Goal: Book appointment/travel/reservation

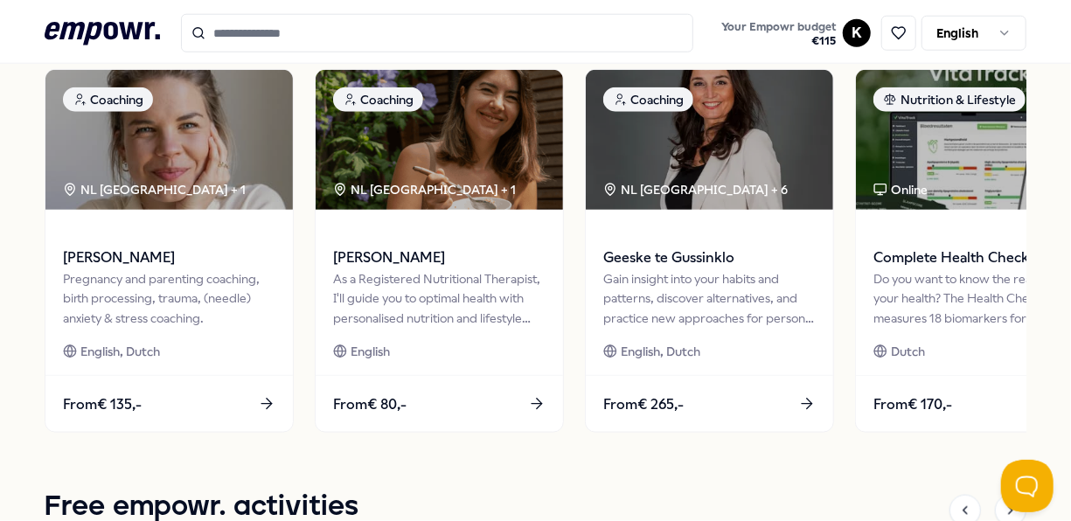
scroll to position [854, 0]
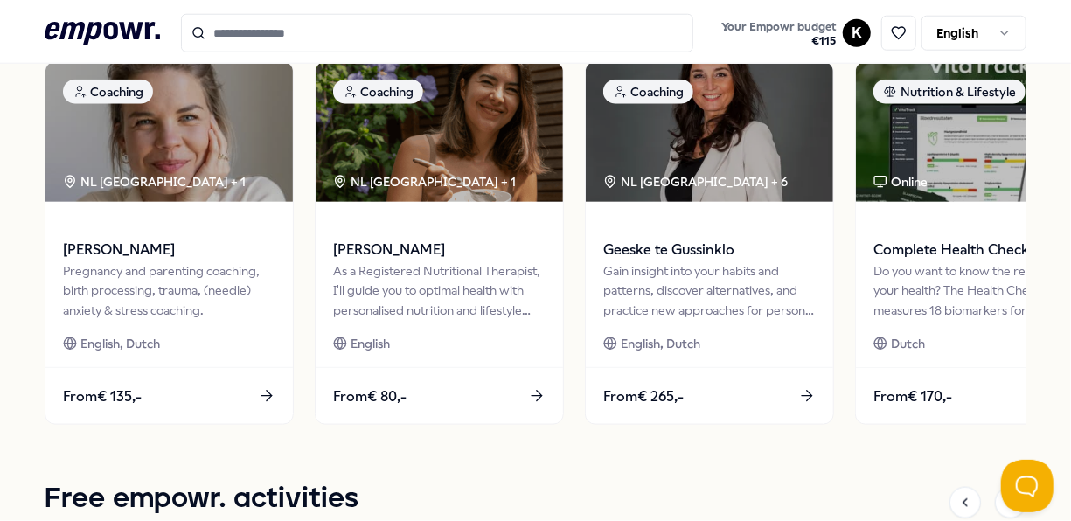
drag, startPoint x: 1037, startPoint y: 222, endPoint x: 1035, endPoint y: 234, distance: 12.4
click at [1035, 234] on div "Odyssey Hotel Group Your Empowr budget Valid until [DATE] € 115 Your well-being…" at bounding box center [535, 286] width 1071 height 2054
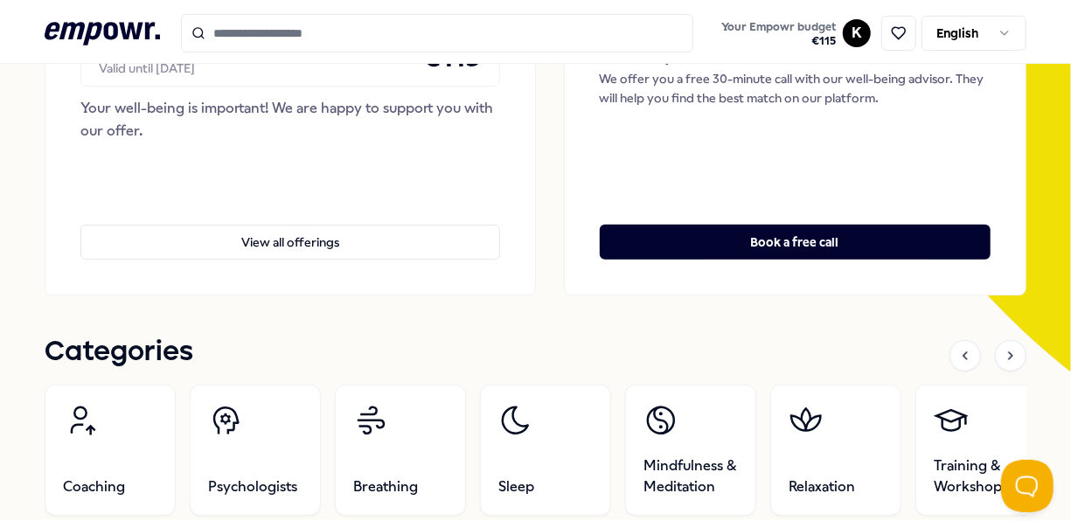
scroll to position [298, 0]
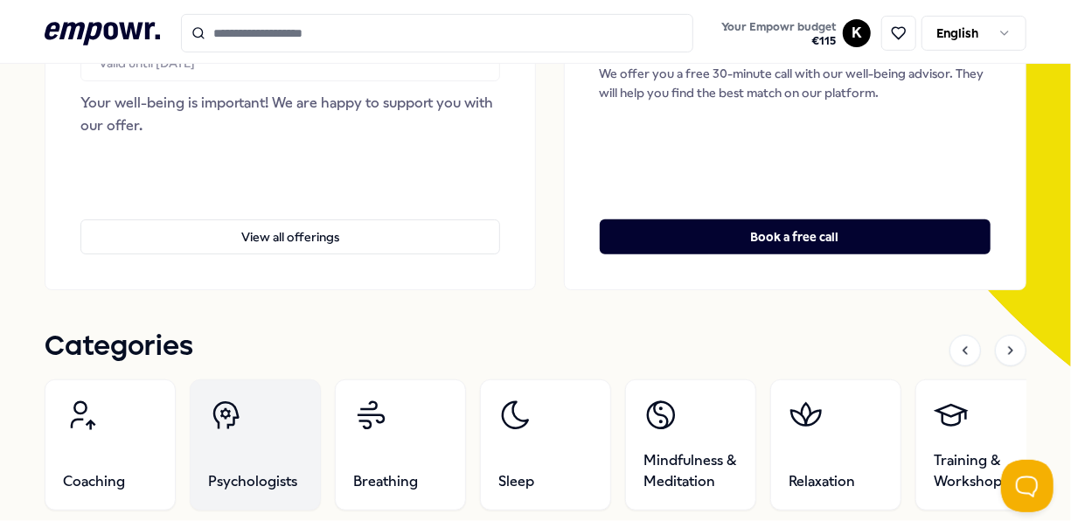
click at [287, 465] on link "Psychologists" at bounding box center [255, 444] width 131 height 131
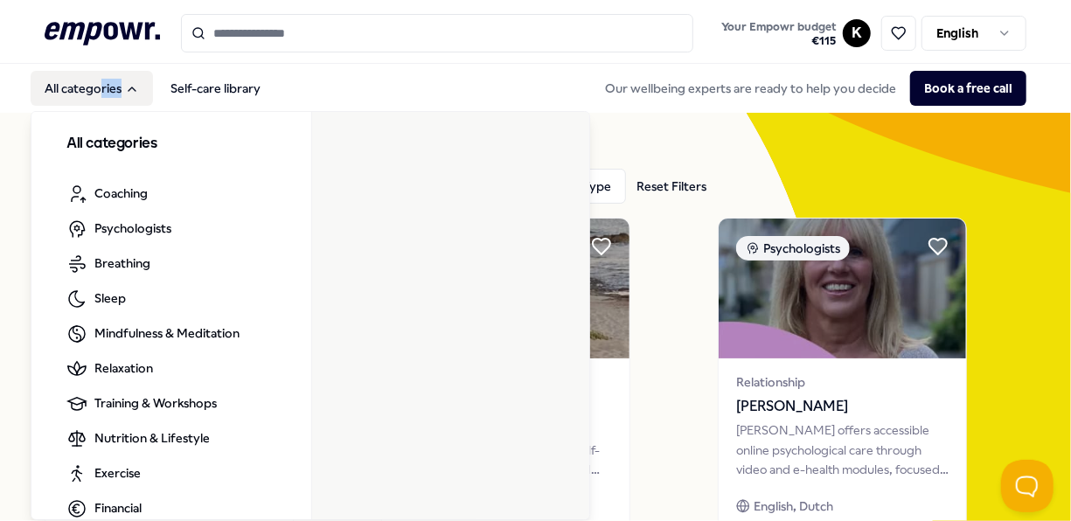
drag, startPoint x: 98, startPoint y: 108, endPoint x: 102, endPoint y: 93, distance: 16.3
click at [102, 93] on nav "All categories Self-care library All categories Coaching Psychologists Breathin…" at bounding box center [153, 88] width 244 height 35
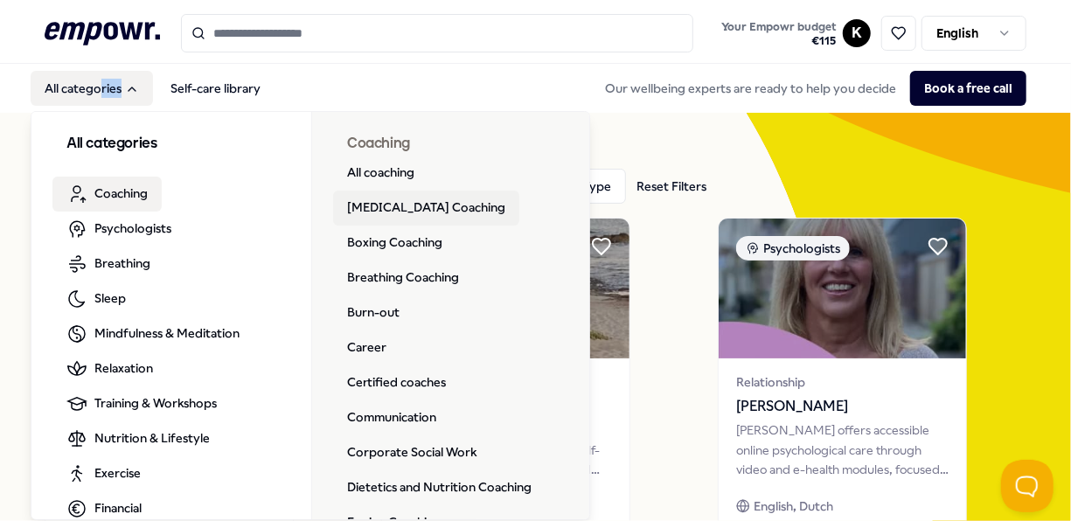
click at [411, 203] on link "[MEDICAL_DATA] Coaching" at bounding box center [426, 208] width 186 height 35
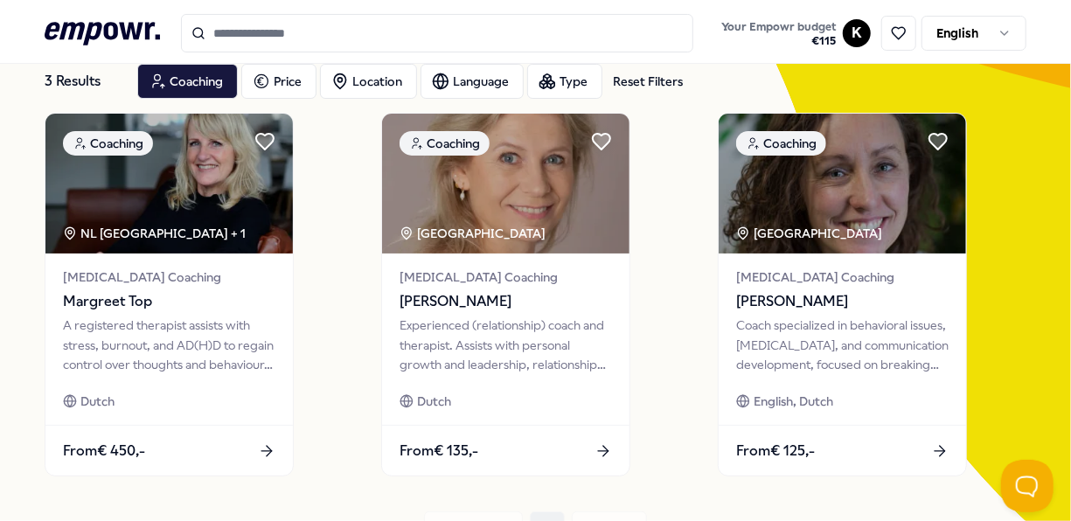
scroll to position [108, 0]
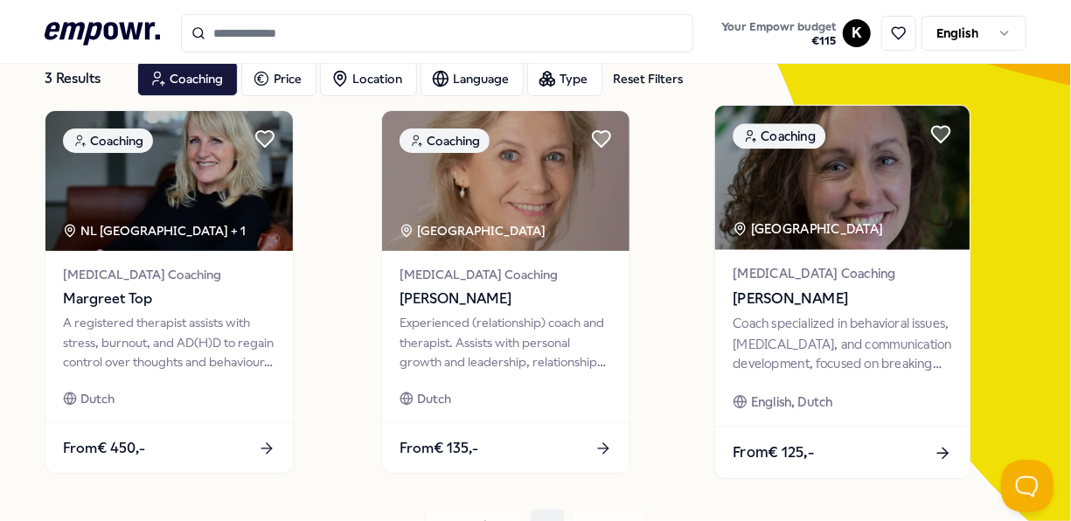
click at [770, 297] on span "[PERSON_NAME]" at bounding box center [842, 299] width 219 height 23
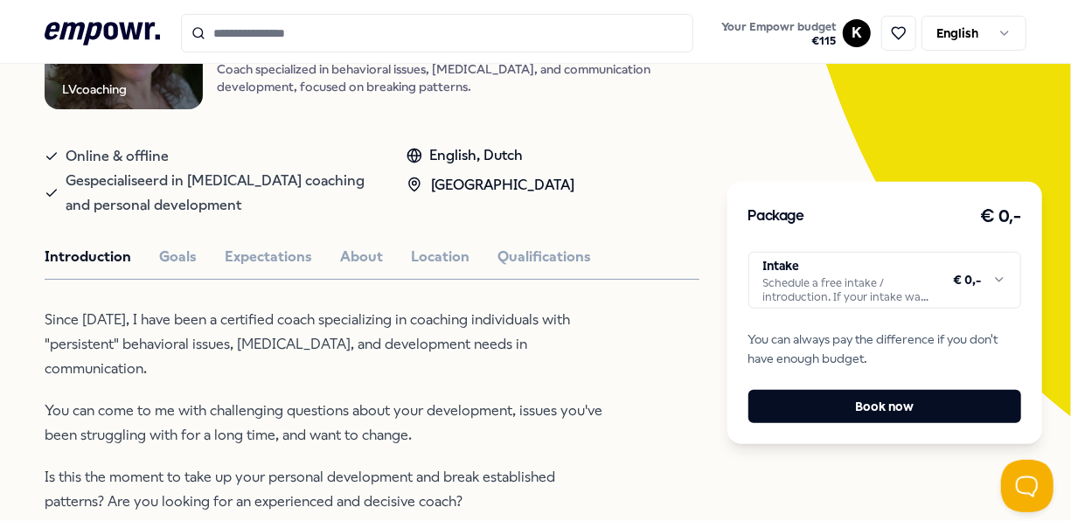
scroll to position [251, 0]
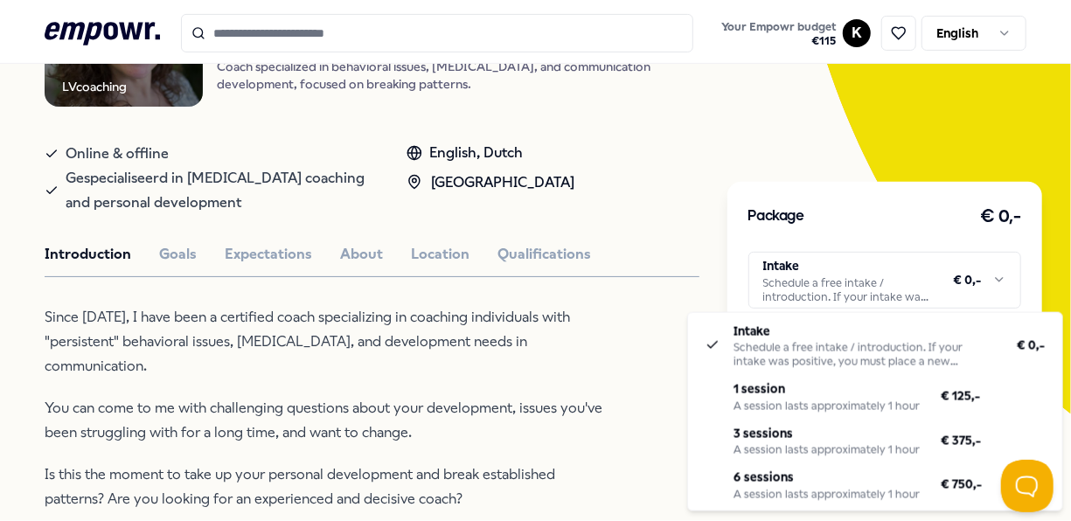
click at [984, 268] on html ".empowr-logo_svg__cls-1{fill:#03032f} Your Empowr budget € 115 K English All ca…" at bounding box center [535, 260] width 1071 height 521
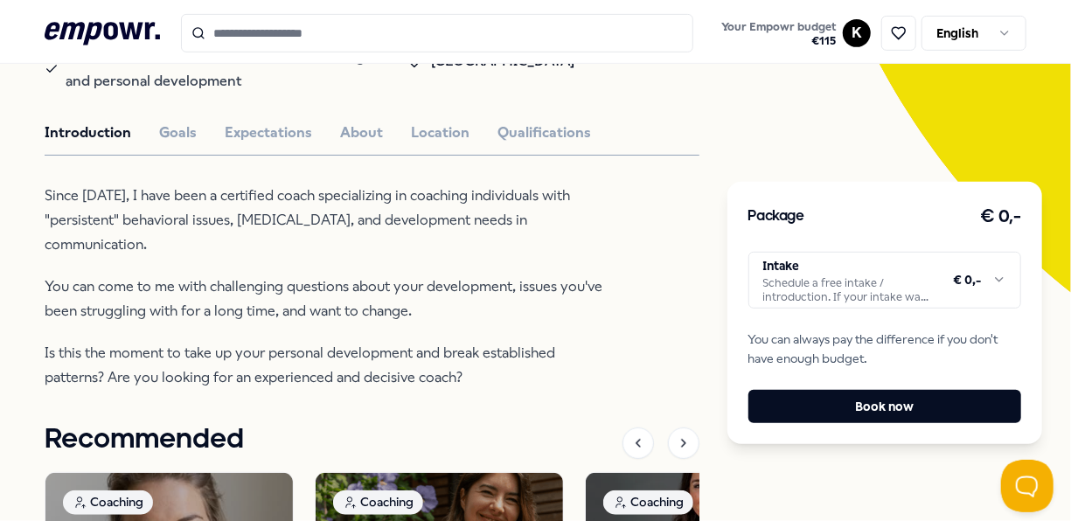
scroll to position [379, 0]
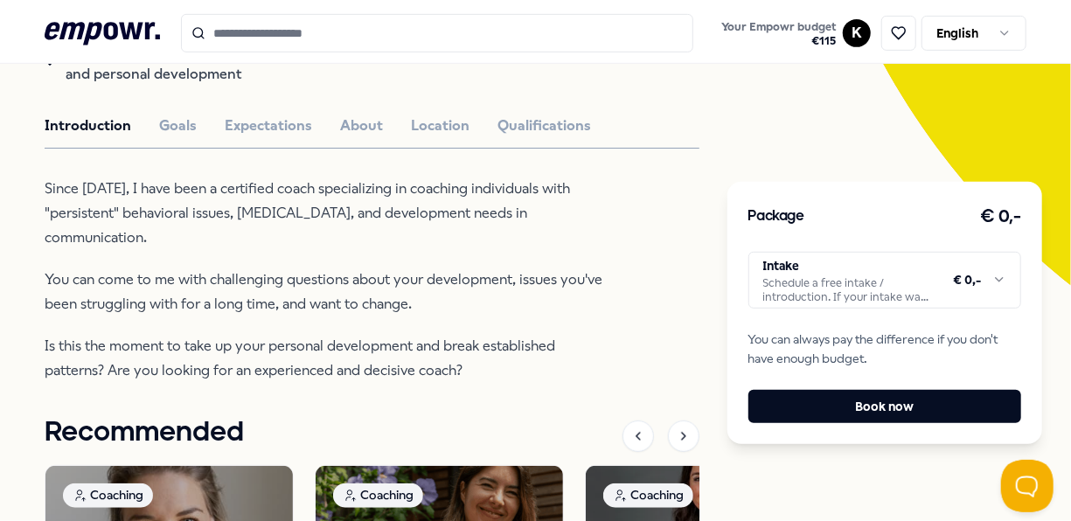
drag, startPoint x: 1070, startPoint y: 240, endPoint x: 1074, endPoint y: 286, distance: 45.6
click at [1070, 286] on html ".empowr-logo_svg__cls-1{fill:#03032f} Your Empowr budget € 115 K English All ca…" at bounding box center [535, 260] width 1071 height 521
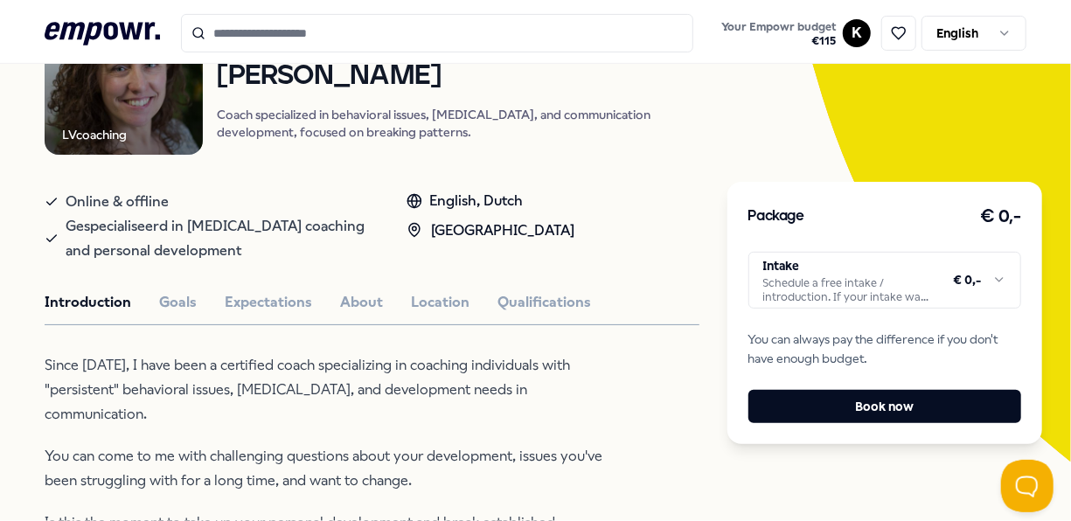
scroll to position [193, 0]
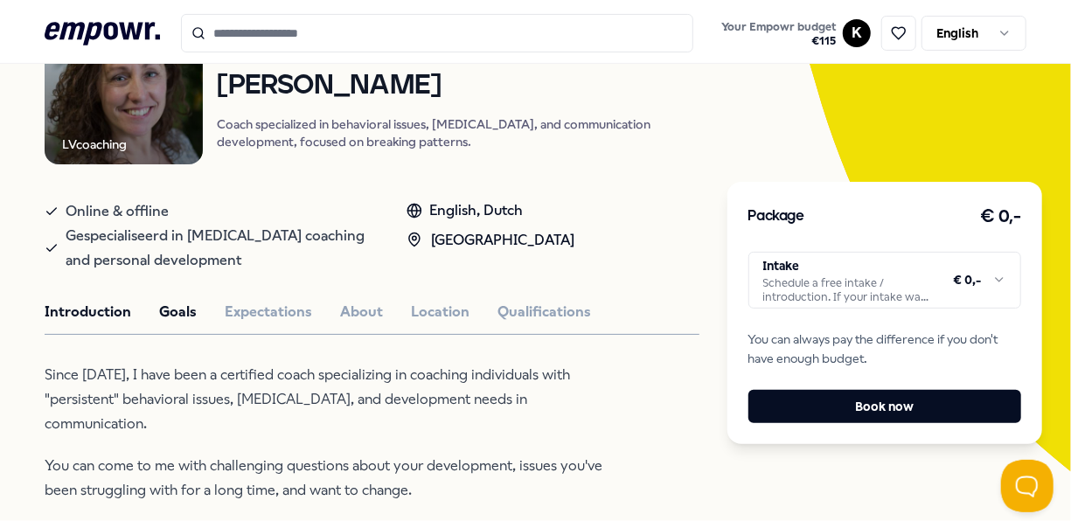
click at [187, 306] on button "Goals" at bounding box center [178, 312] width 38 height 23
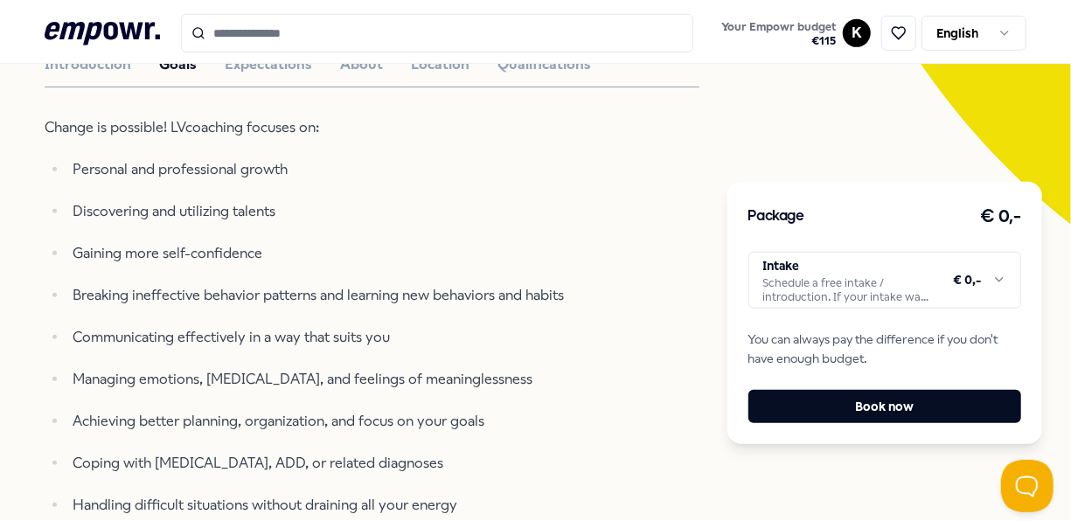
scroll to position [379, 0]
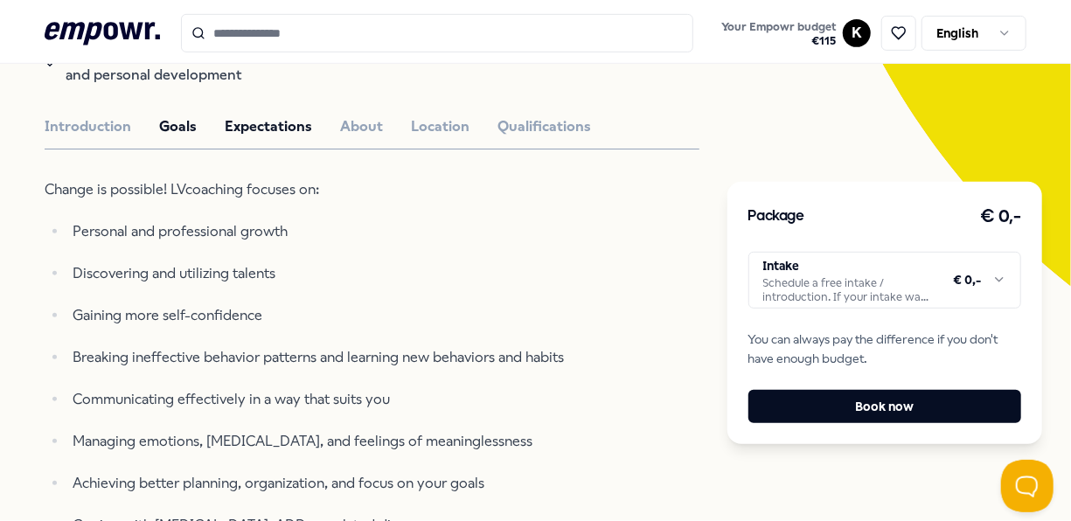
click at [263, 124] on button "Expectations" at bounding box center [268, 126] width 87 height 23
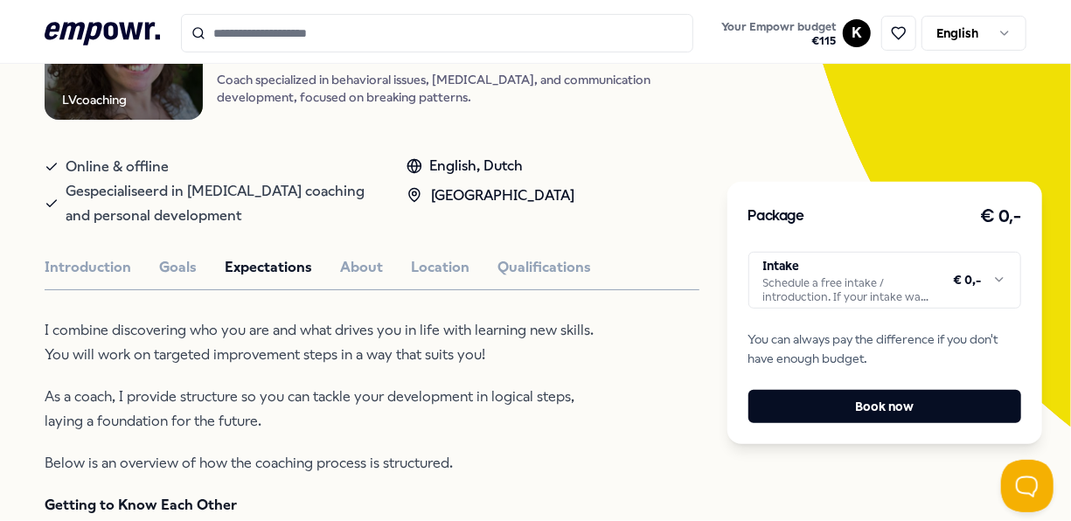
scroll to position [241, 0]
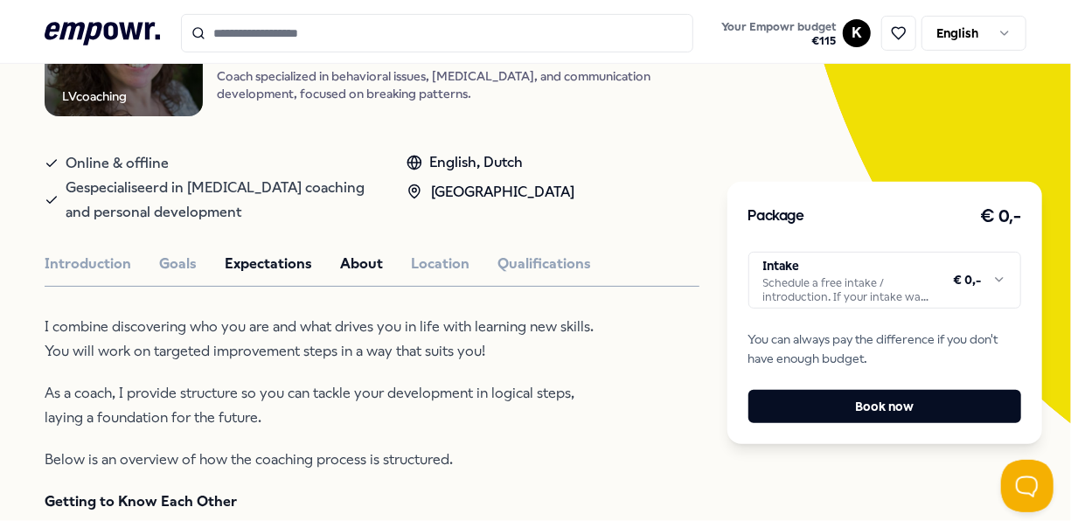
click at [352, 262] on button "About" at bounding box center [361, 264] width 43 height 23
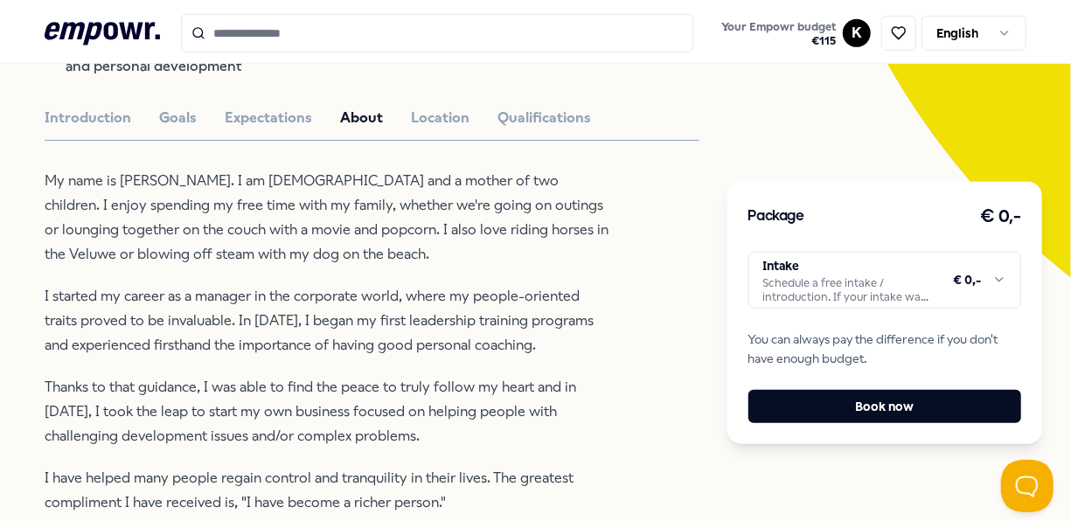
scroll to position [301, 0]
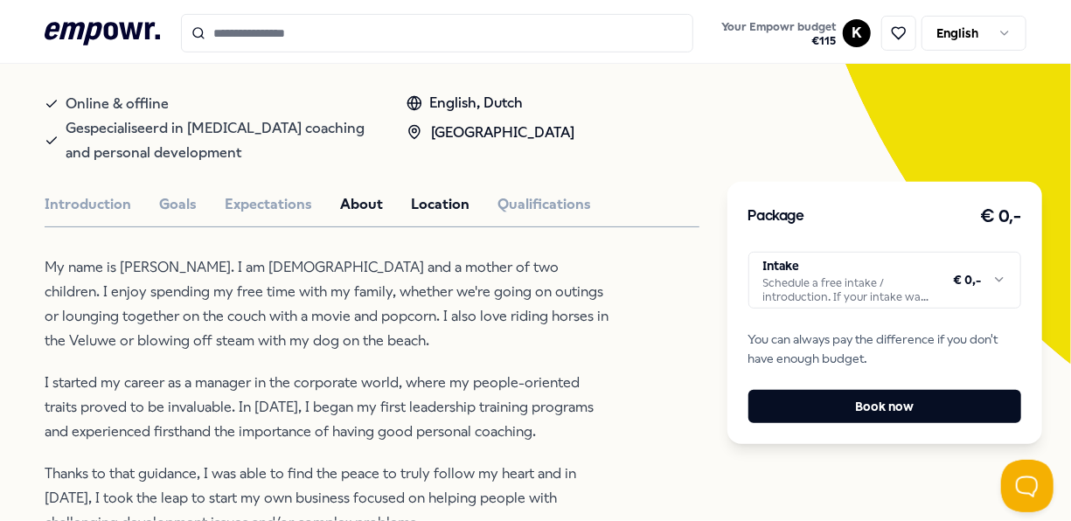
click at [441, 209] on button "Location" at bounding box center [440, 204] width 59 height 23
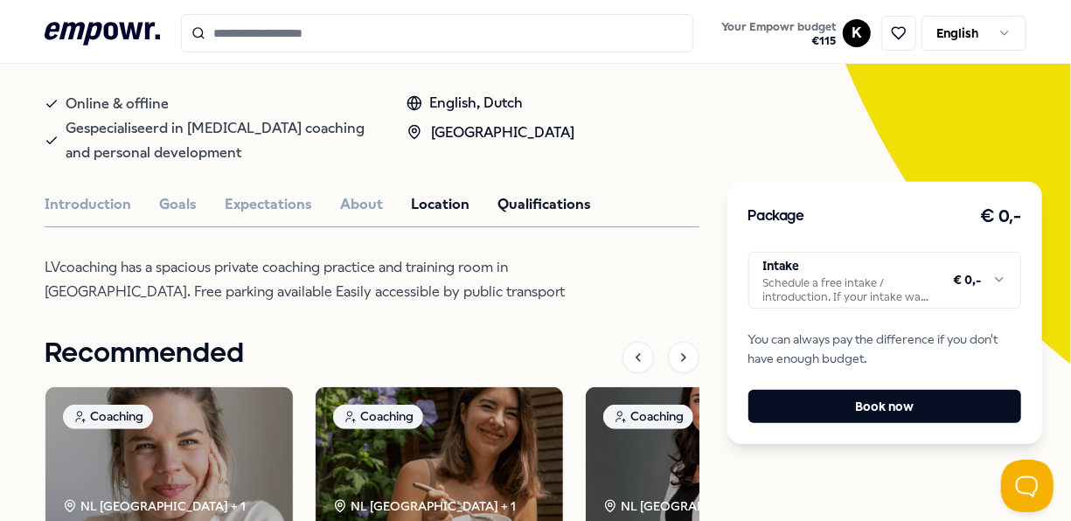
click at [537, 199] on button "Qualifications" at bounding box center [545, 204] width 94 height 23
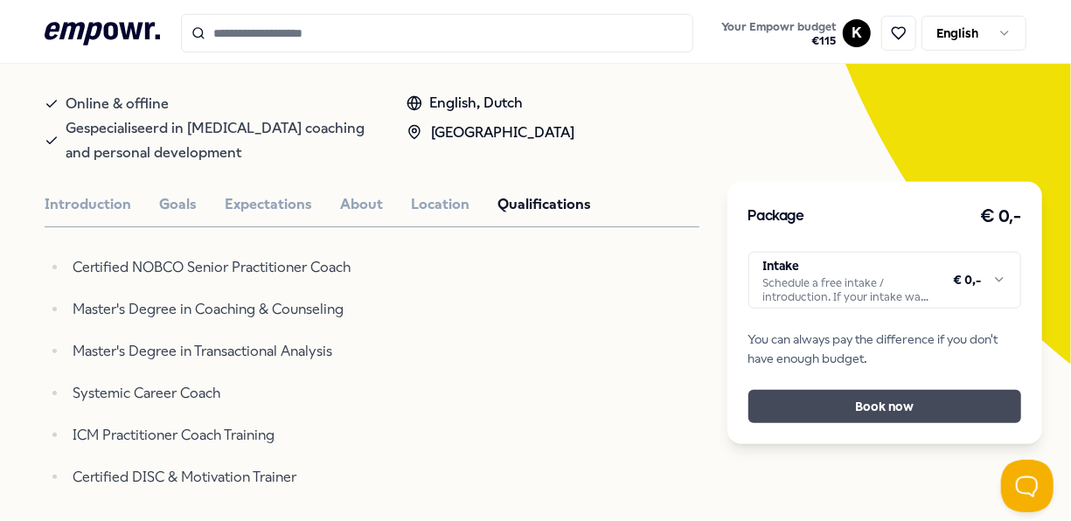
click at [849, 402] on button "Book now" at bounding box center [884, 406] width 273 height 33
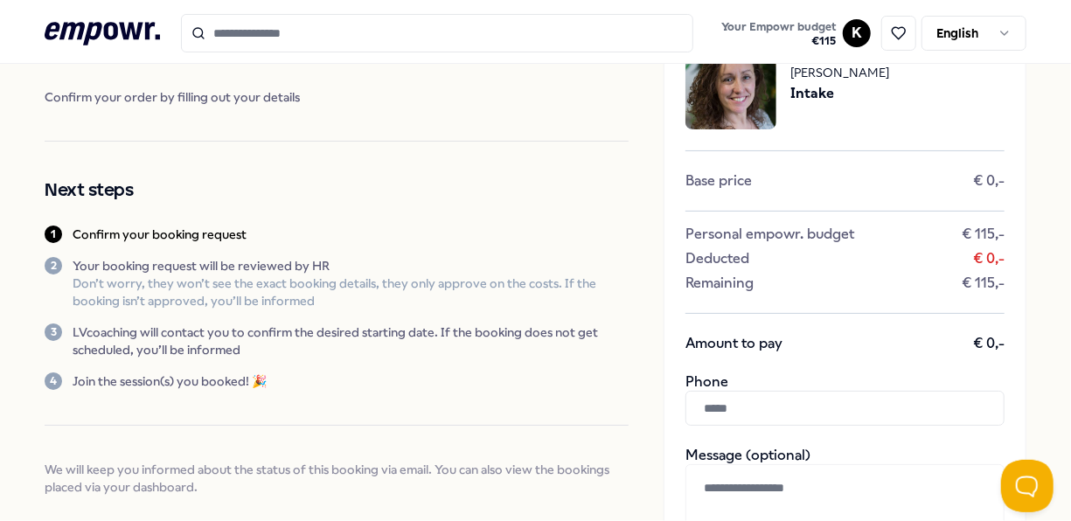
scroll to position [172, 0]
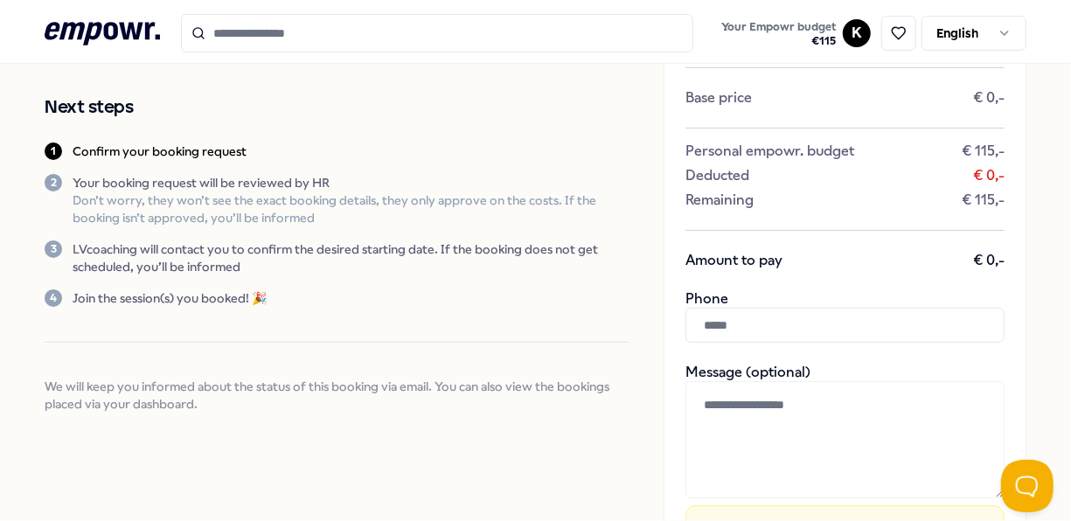
drag, startPoint x: 769, startPoint y: 345, endPoint x: 780, endPoint y: 318, distance: 28.6
click at [780, 318] on div "[PERSON_NAME] Intake Base price € 0,- Personal empowr. budget € 115,- Deducted …" at bounding box center [845, 328] width 363 height 788
click at [780, 318] on input "text" at bounding box center [845, 325] width 319 height 35
paste input "**********"
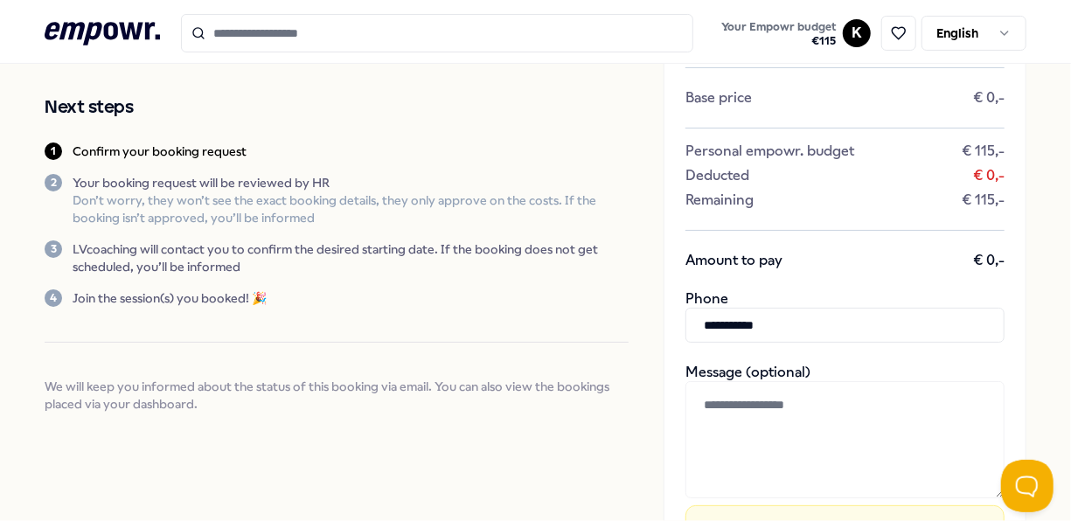
click at [699, 321] on input "**********" at bounding box center [845, 325] width 319 height 35
type input "**********"
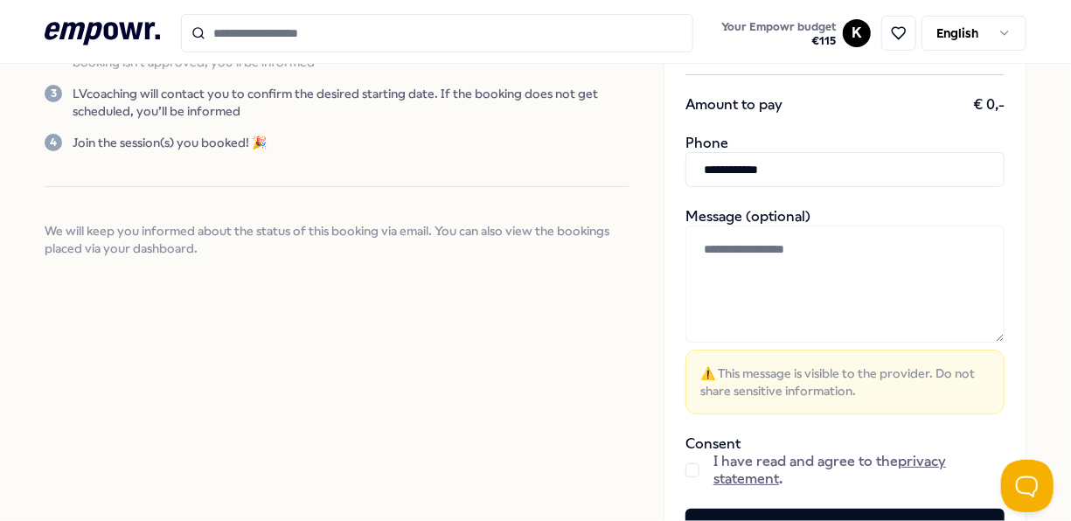
scroll to position [353, 0]
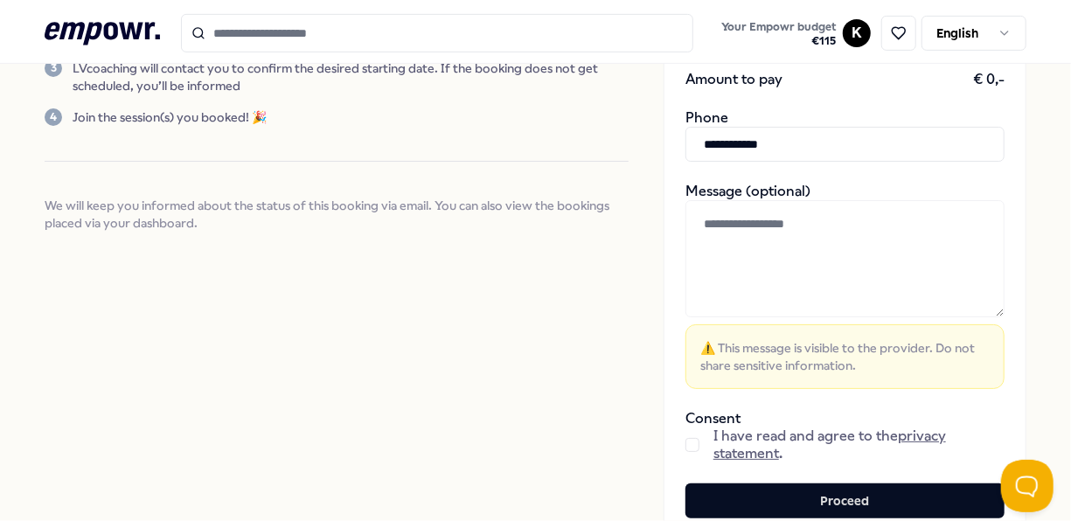
click at [826, 230] on textarea at bounding box center [845, 258] width 319 height 117
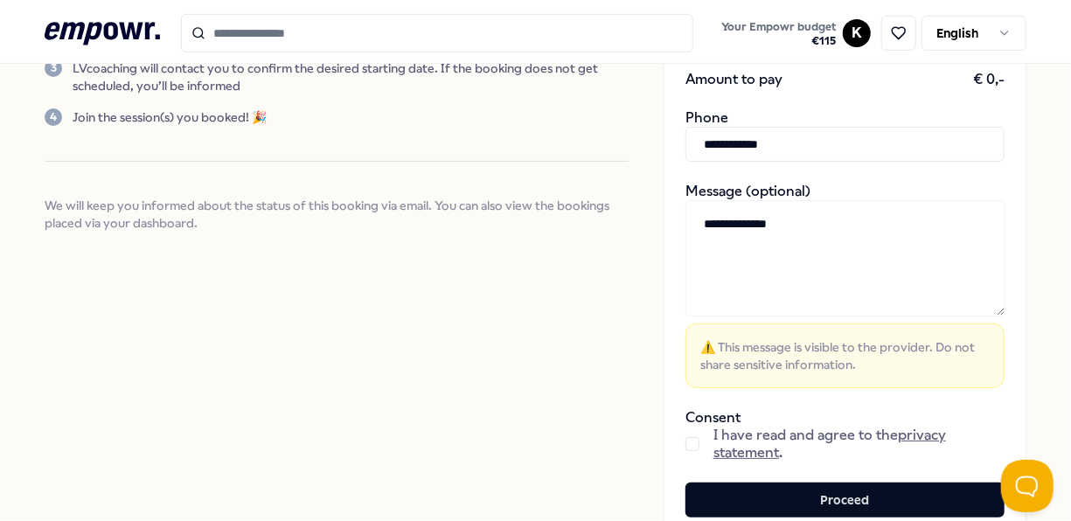
type textarea "**********"
click at [686, 446] on button "button" at bounding box center [693, 444] width 14 height 14
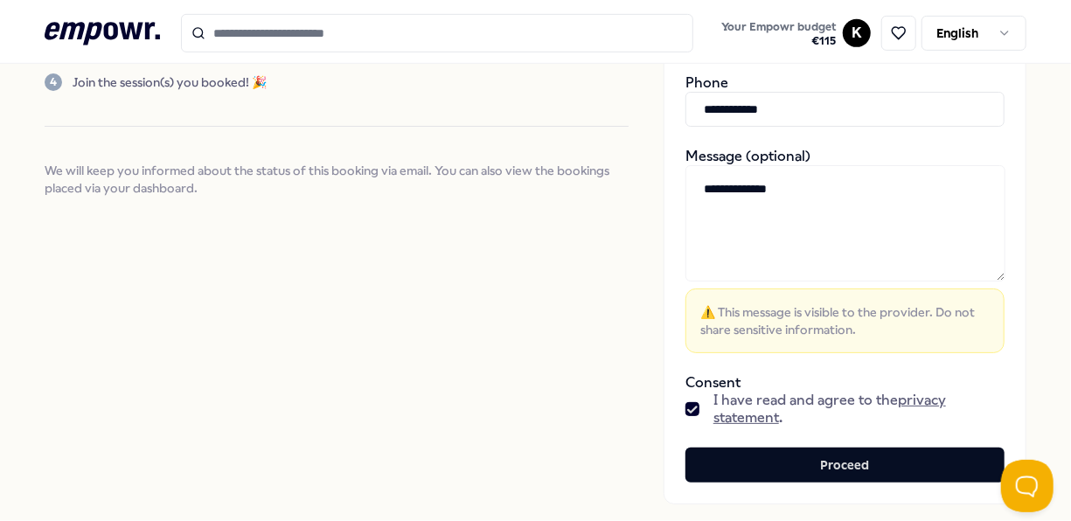
scroll to position [498, 0]
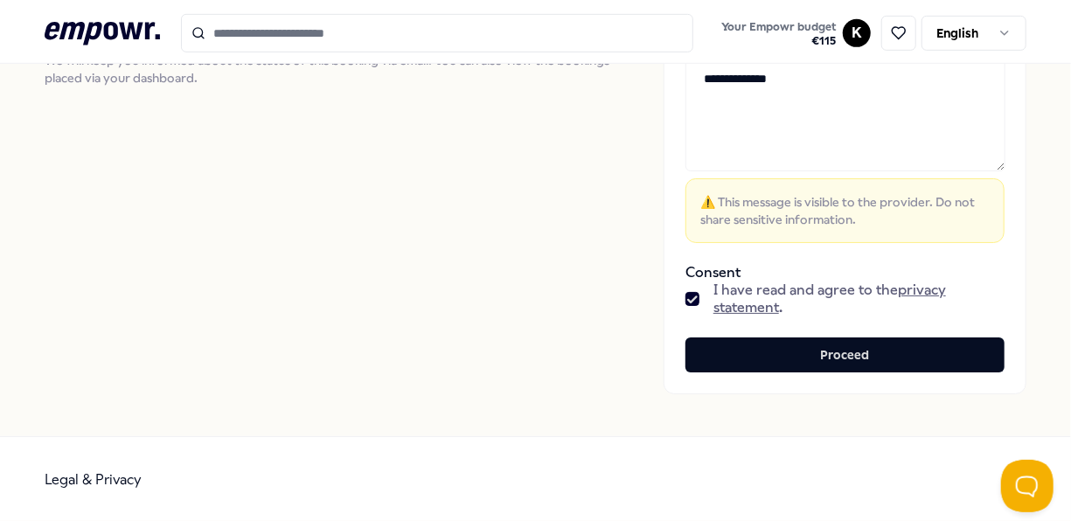
click at [834, 374] on div "**********" at bounding box center [845, 0] width 363 height 787
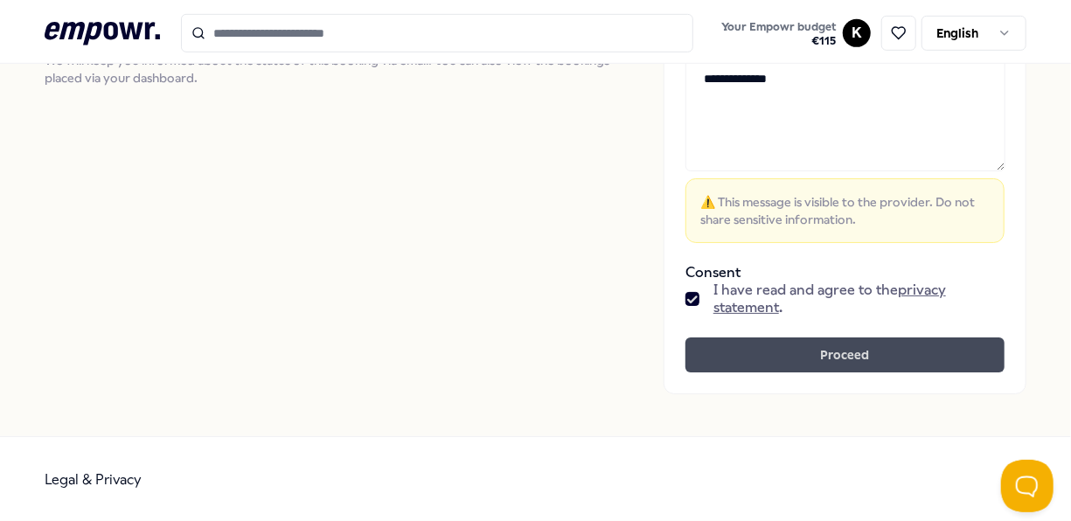
click at [858, 359] on button "Proceed" at bounding box center [845, 355] width 319 height 35
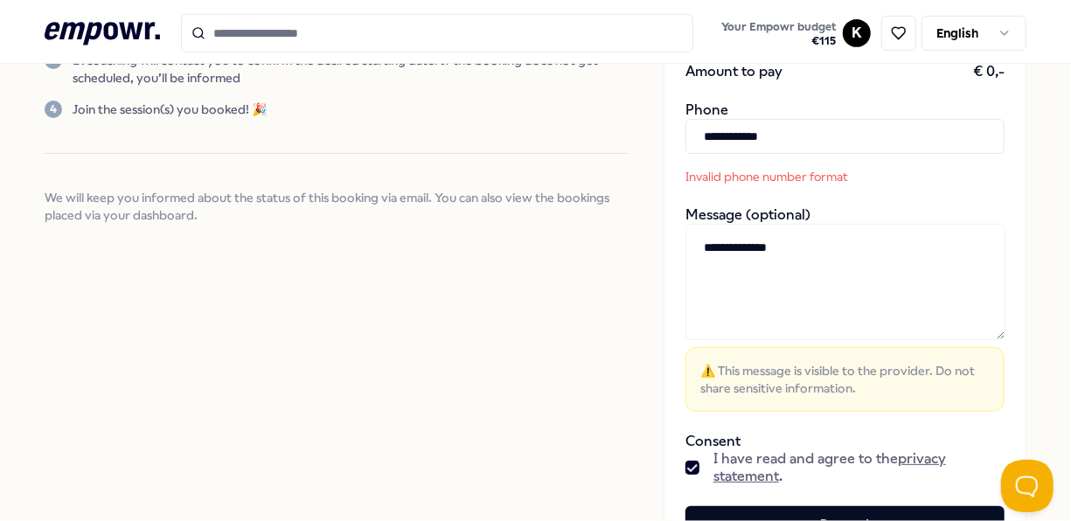
scroll to position [356, 0]
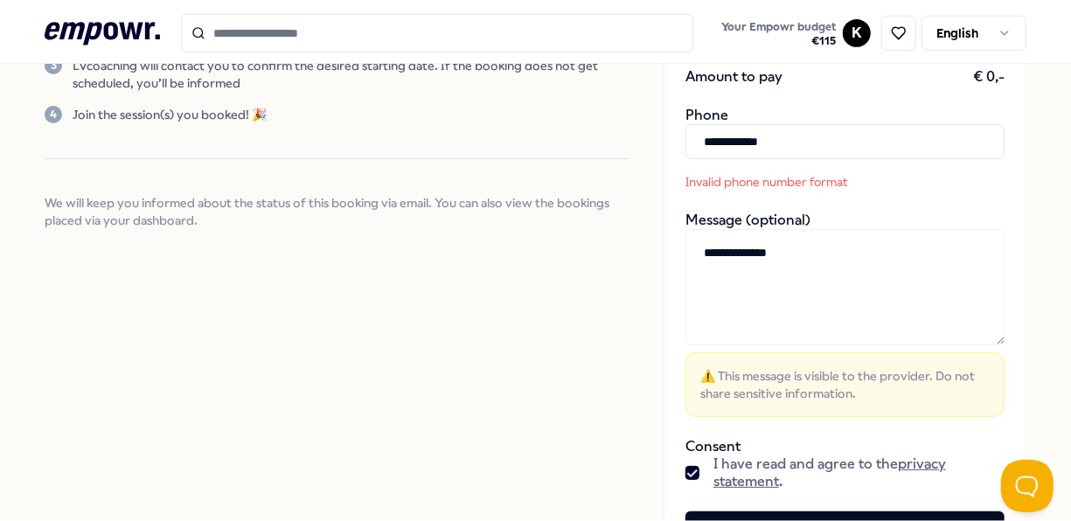
click at [742, 157] on input "**********" at bounding box center [845, 141] width 319 height 35
click at [735, 139] on input "**********" at bounding box center [845, 141] width 319 height 35
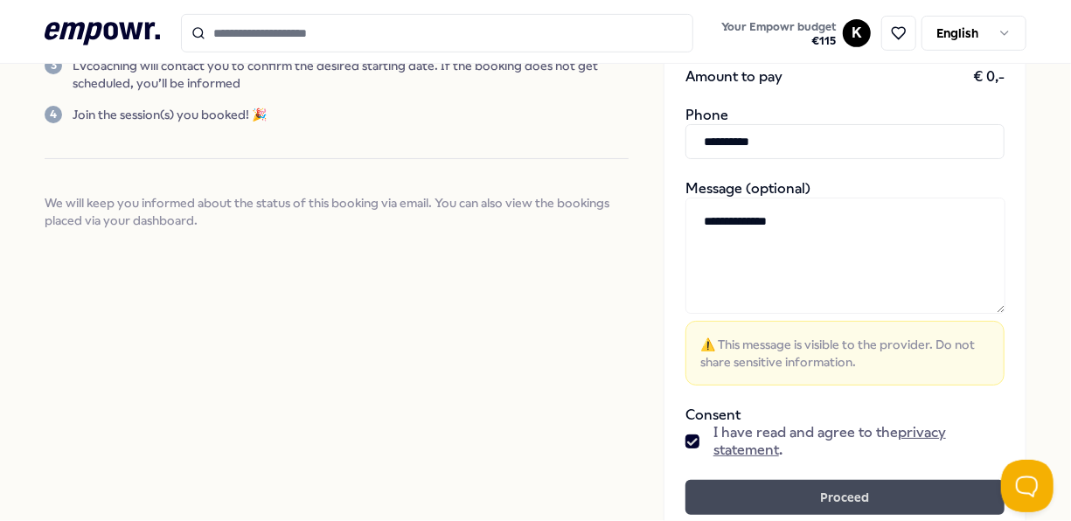
type input "**********"
click at [794, 503] on button "Proceed" at bounding box center [845, 497] width 319 height 35
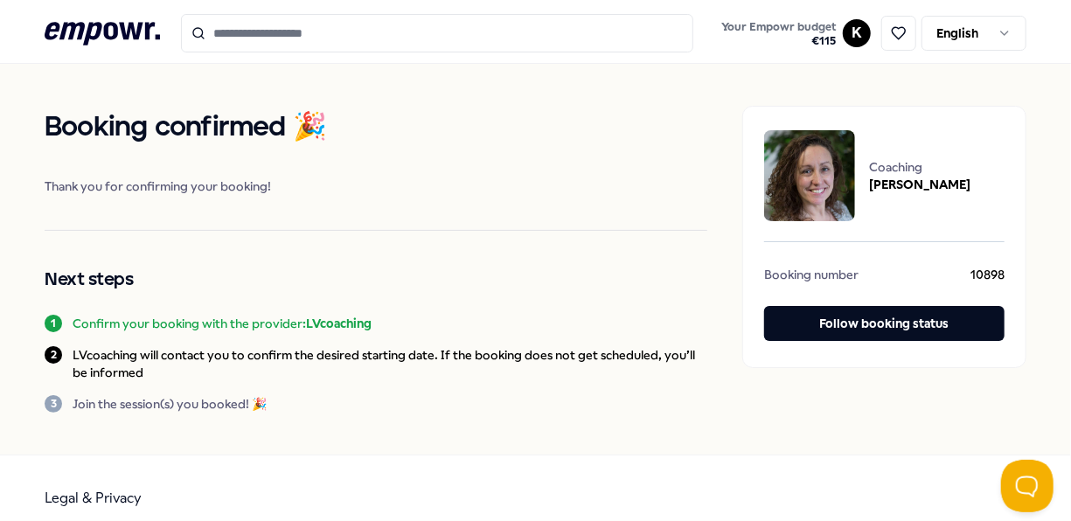
click at [125, 23] on icon ".empowr-logo_svg__cls-1{fill:#03032f}" at bounding box center [102, 33] width 115 height 32
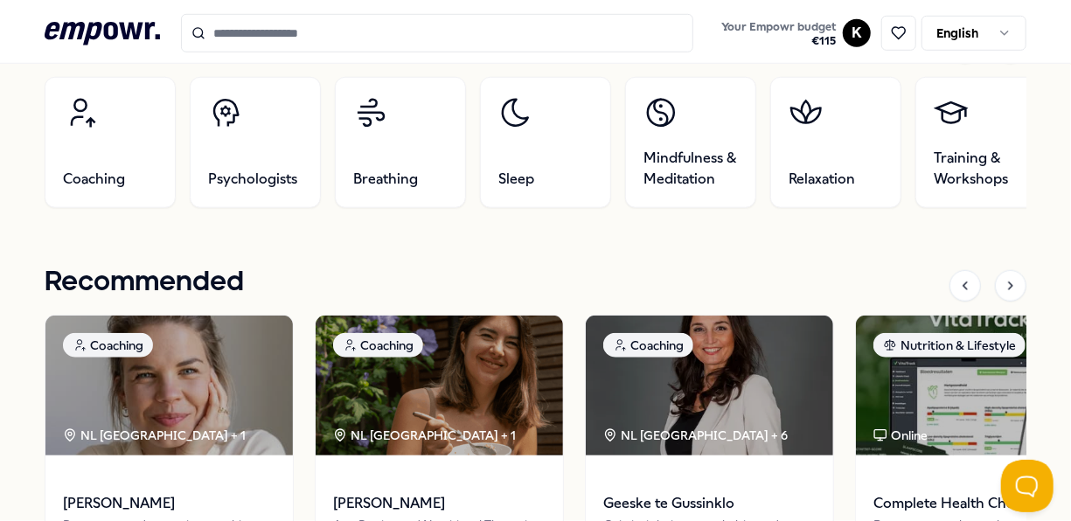
scroll to position [598, 0]
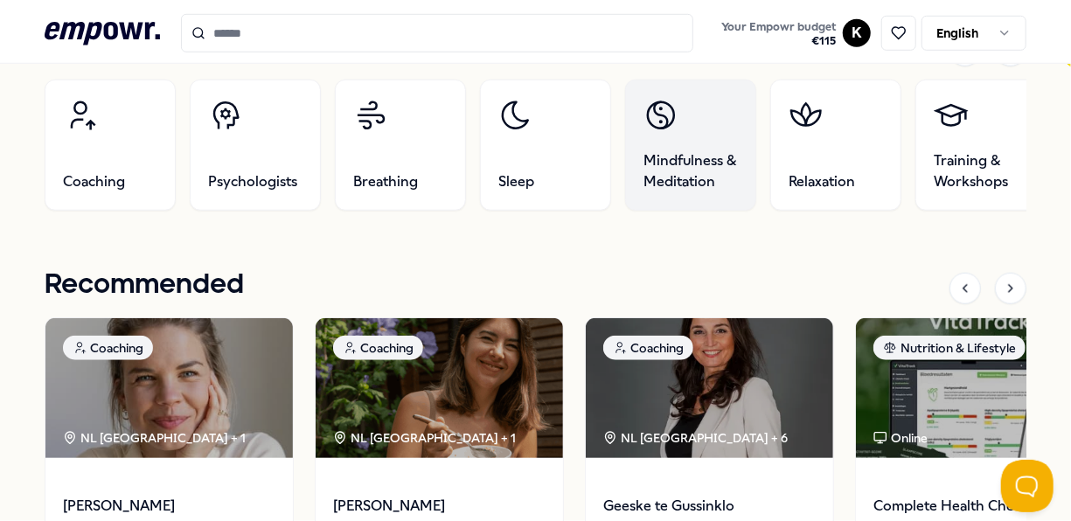
click at [692, 143] on link "Mindfulness & Meditation" at bounding box center [690, 145] width 131 height 131
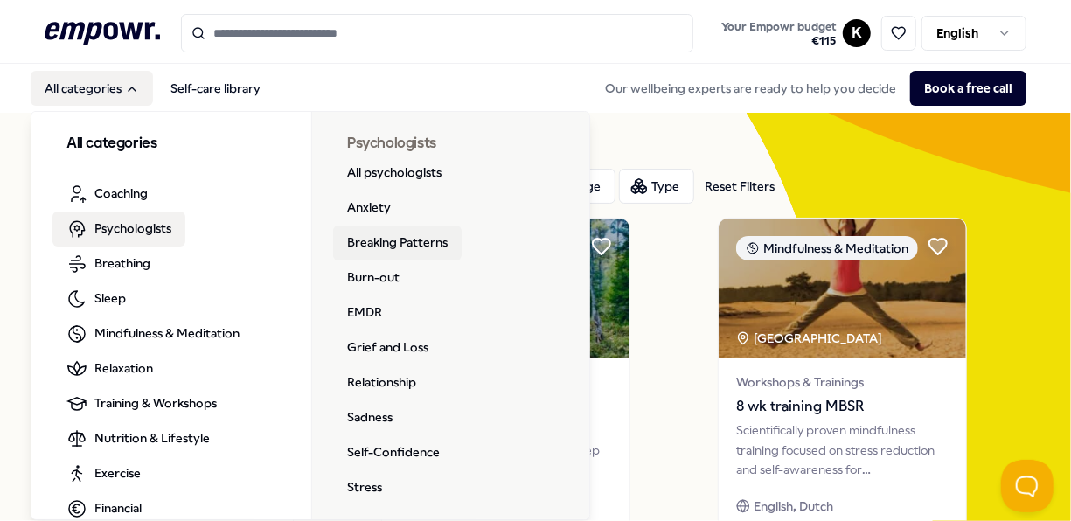
click at [400, 234] on link "Breaking Patterns" at bounding box center [397, 243] width 129 height 35
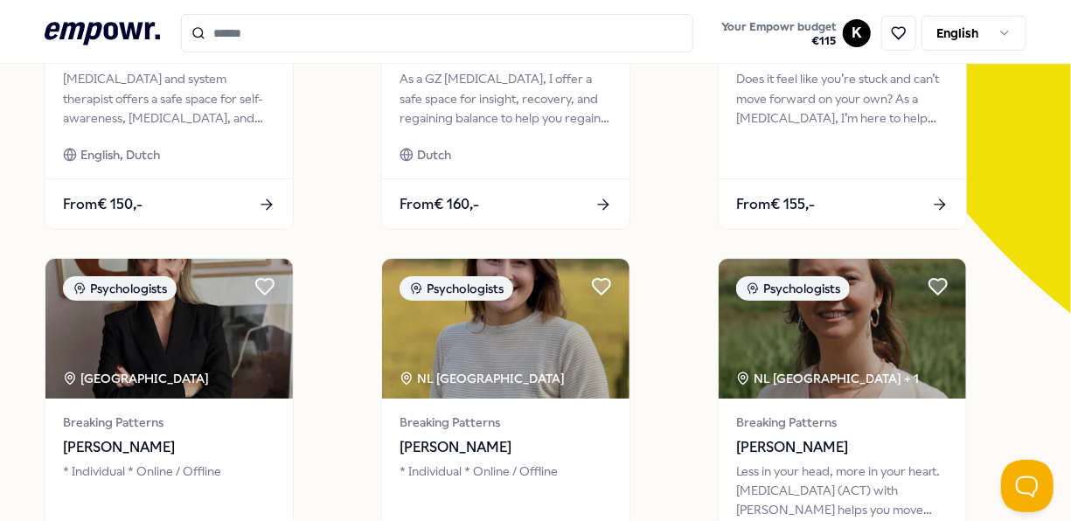
scroll to position [472, 0]
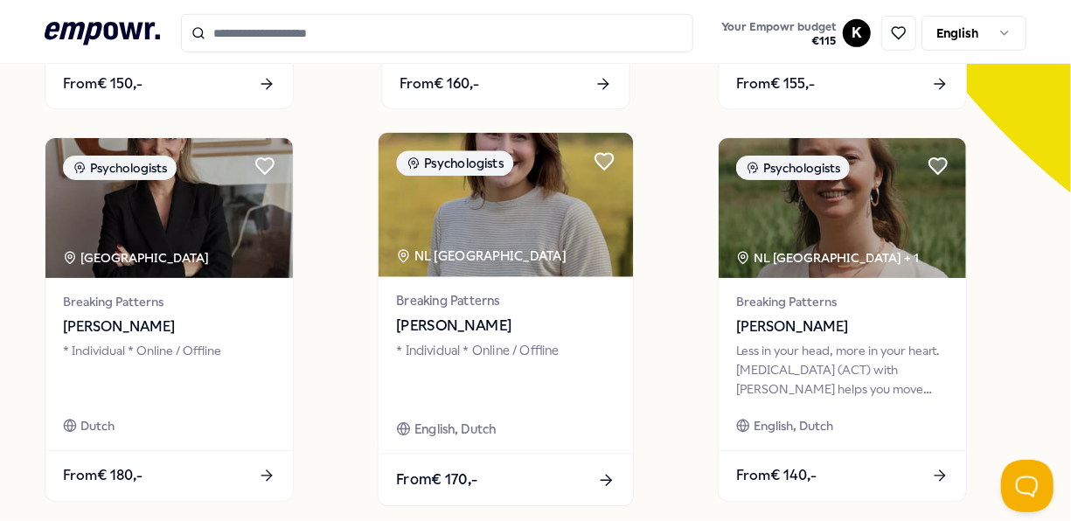
click at [450, 234] on img at bounding box center [506, 205] width 254 height 144
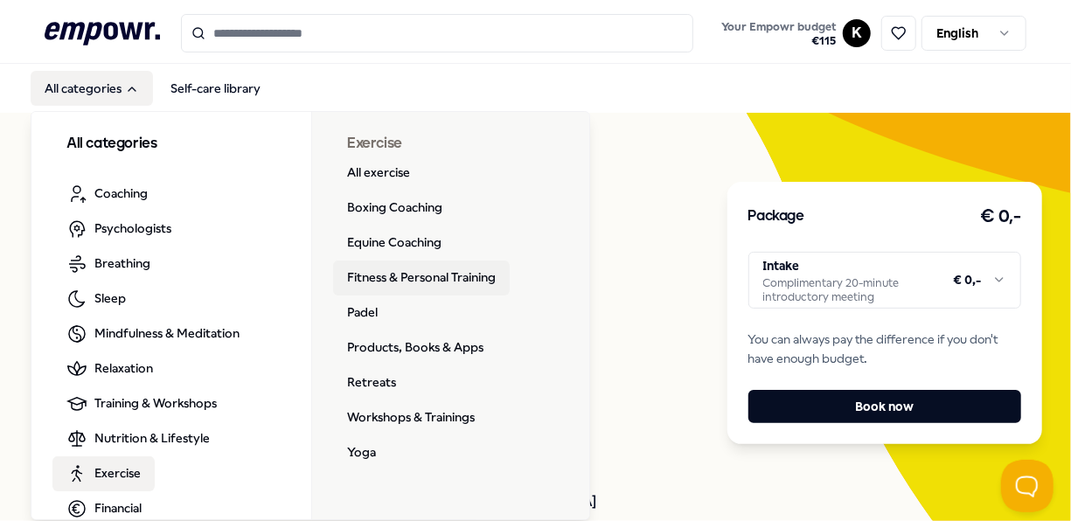
click at [471, 272] on link "Fitness & Personal Training" at bounding box center [421, 278] width 177 height 35
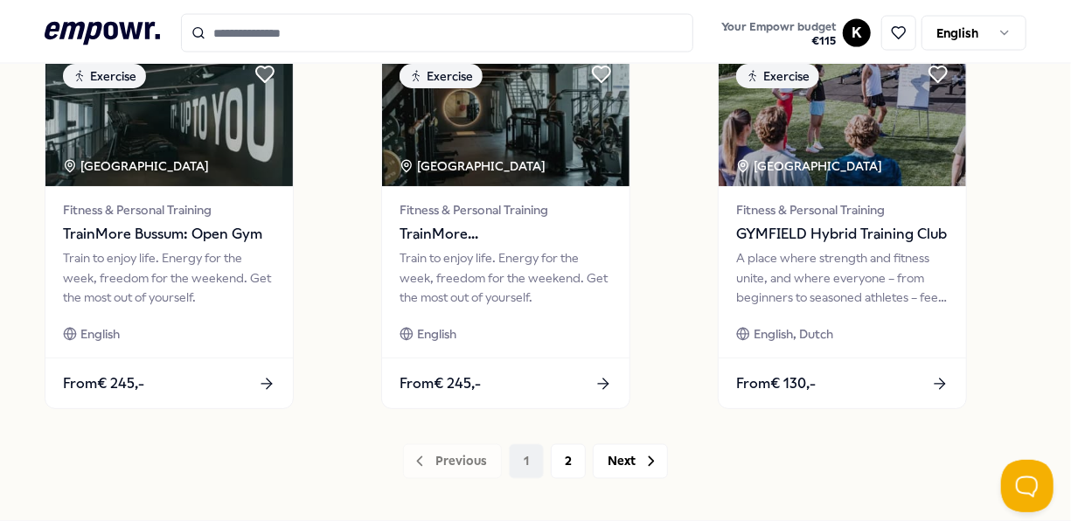
scroll to position [1429, 0]
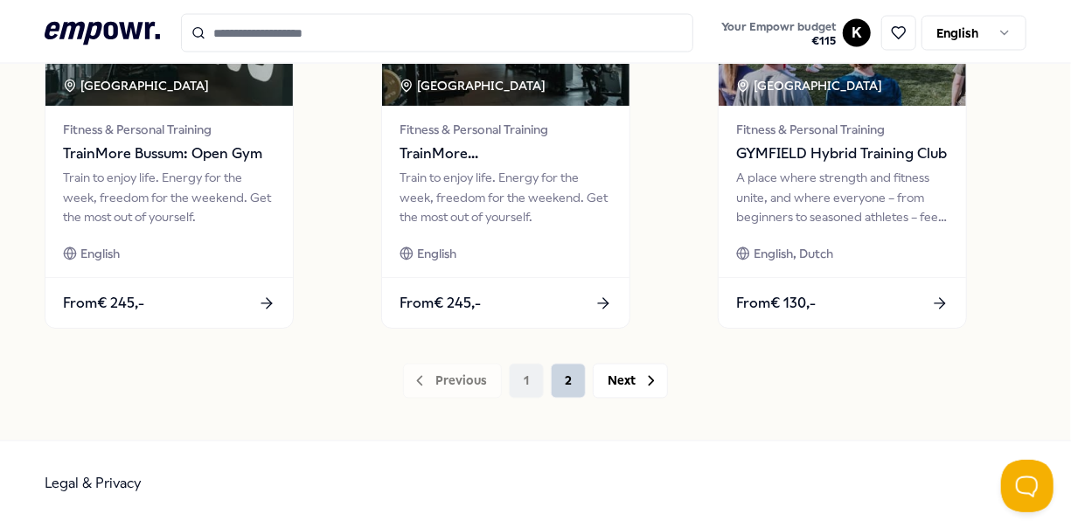
click at [574, 372] on button "2" at bounding box center [568, 381] width 35 height 35
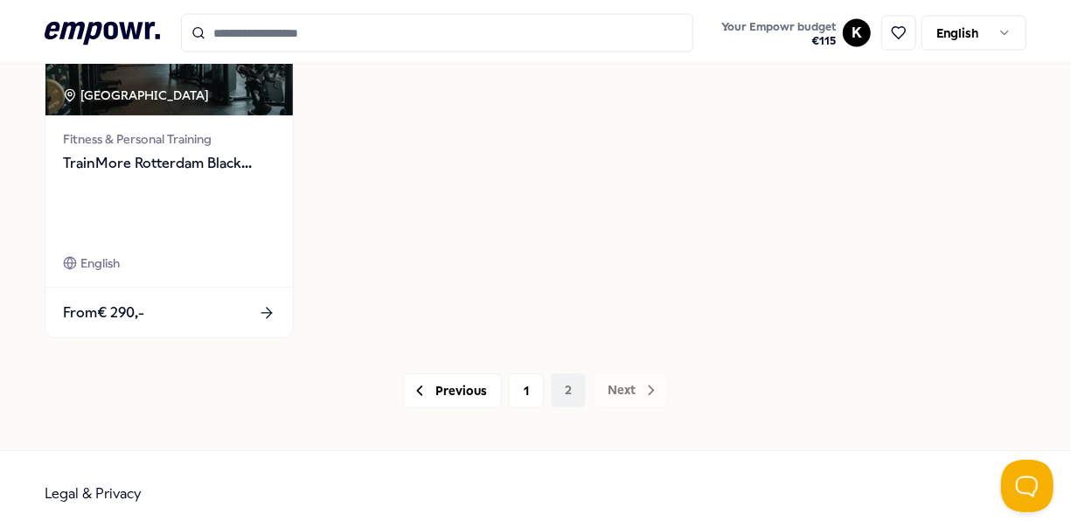
scroll to position [1433, 0]
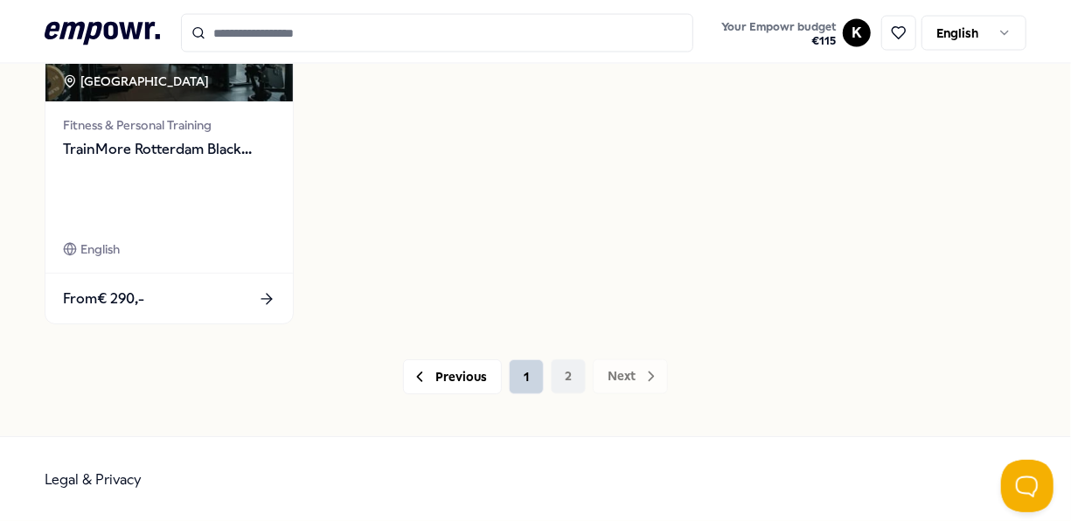
click at [509, 364] on button "1" at bounding box center [526, 376] width 35 height 35
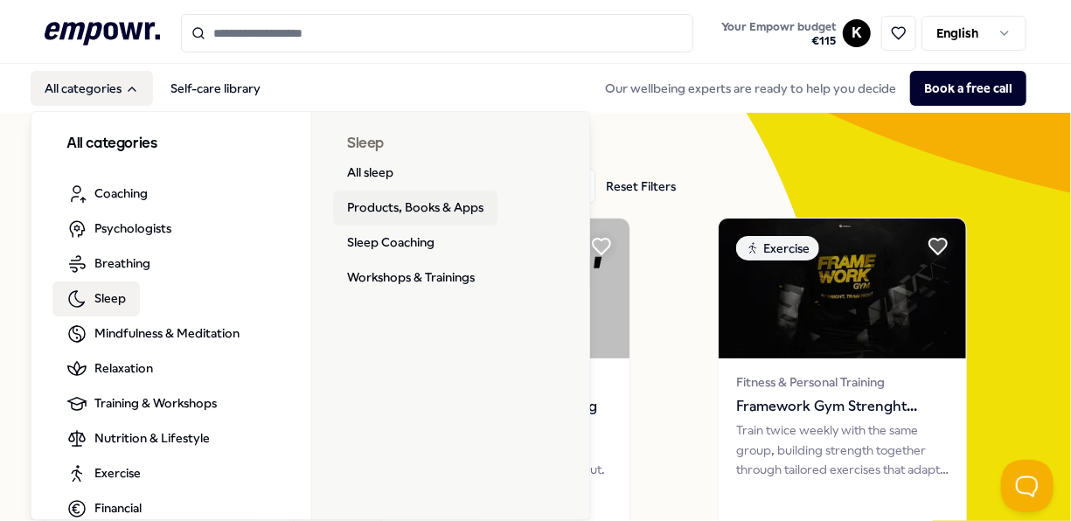
click at [456, 198] on link "Products, Books & Apps" at bounding box center [415, 208] width 164 height 35
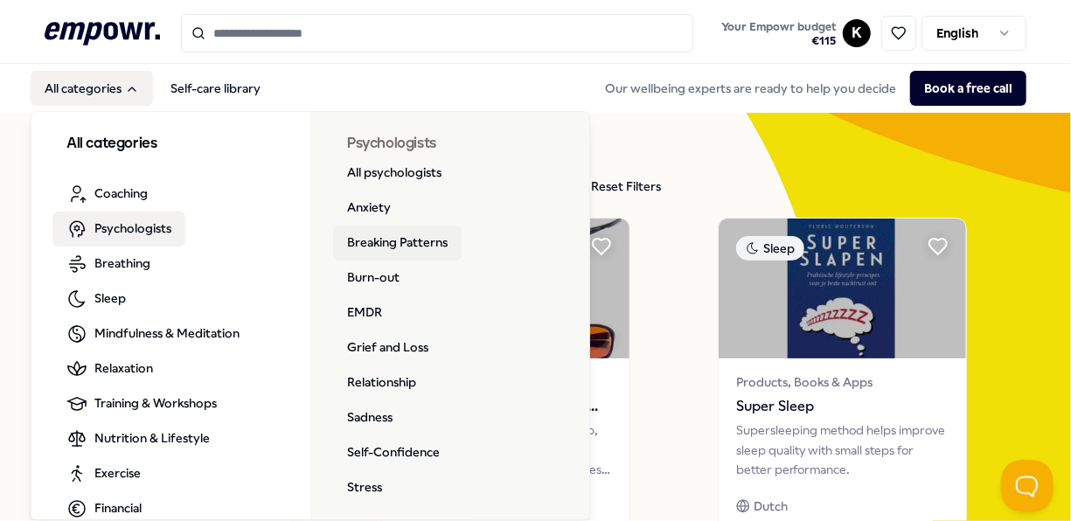
click at [425, 234] on link "Breaking Patterns" at bounding box center [397, 243] width 129 height 35
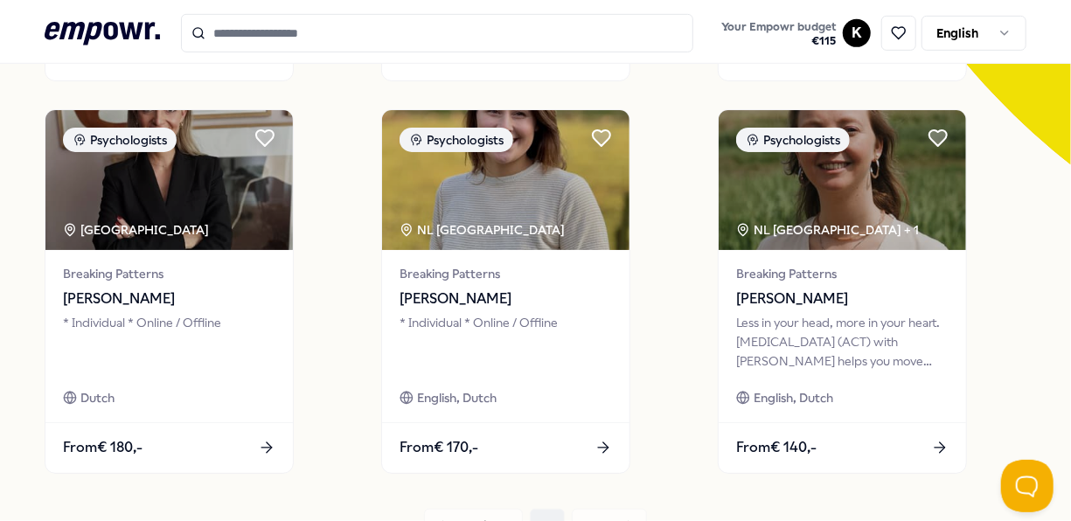
scroll to position [484, 0]
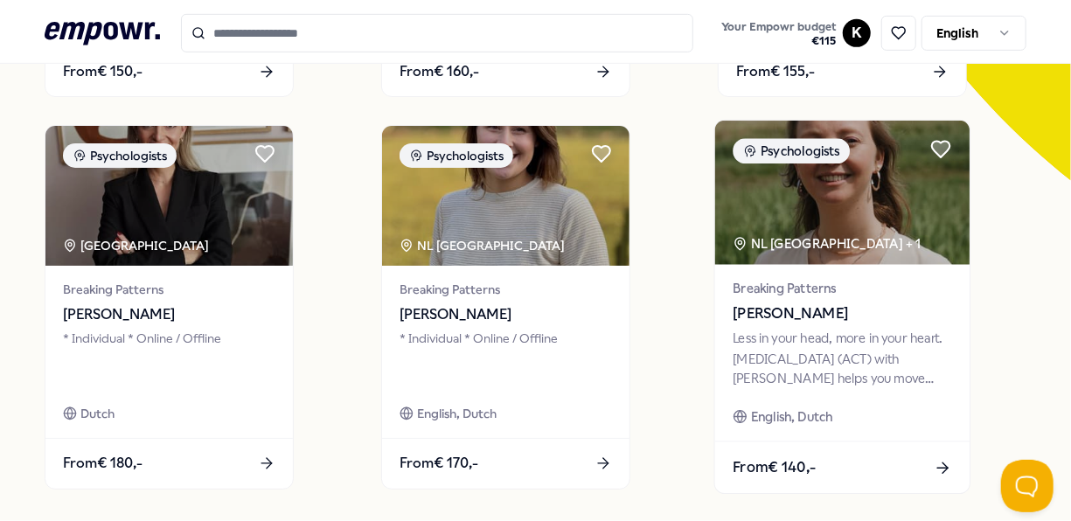
click at [869, 229] on img at bounding box center [842, 193] width 254 height 144
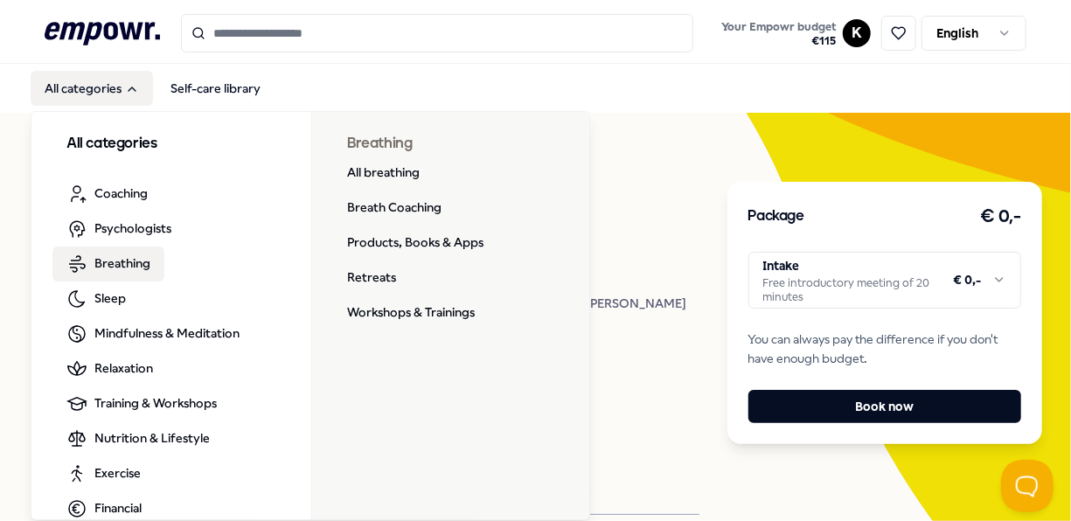
click at [120, 271] on span "Breathing" at bounding box center [122, 263] width 56 height 19
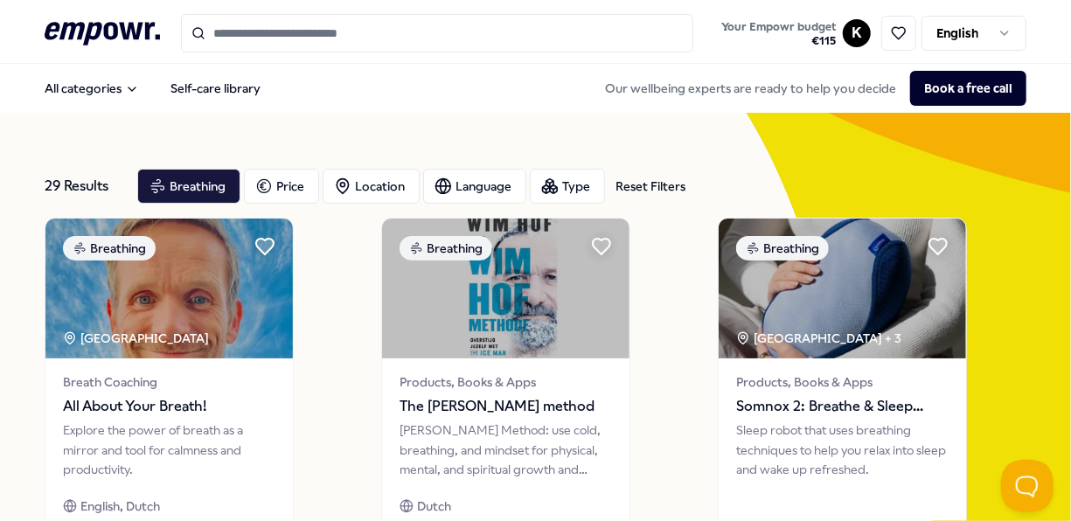
click at [102, 23] on icon ".empowr-logo_svg__cls-1{fill:#03032f}" at bounding box center [102, 33] width 115 height 32
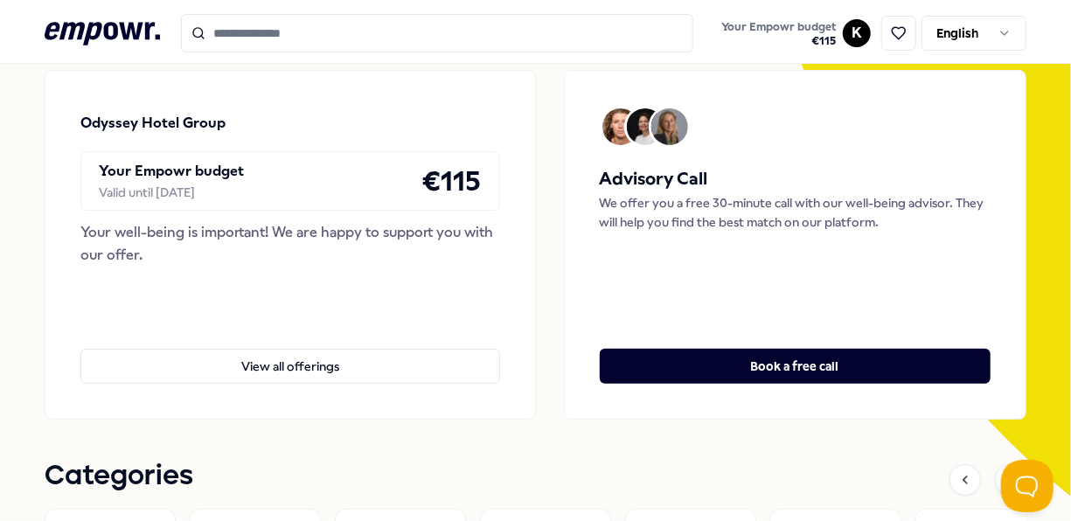
scroll to position [193, 0]
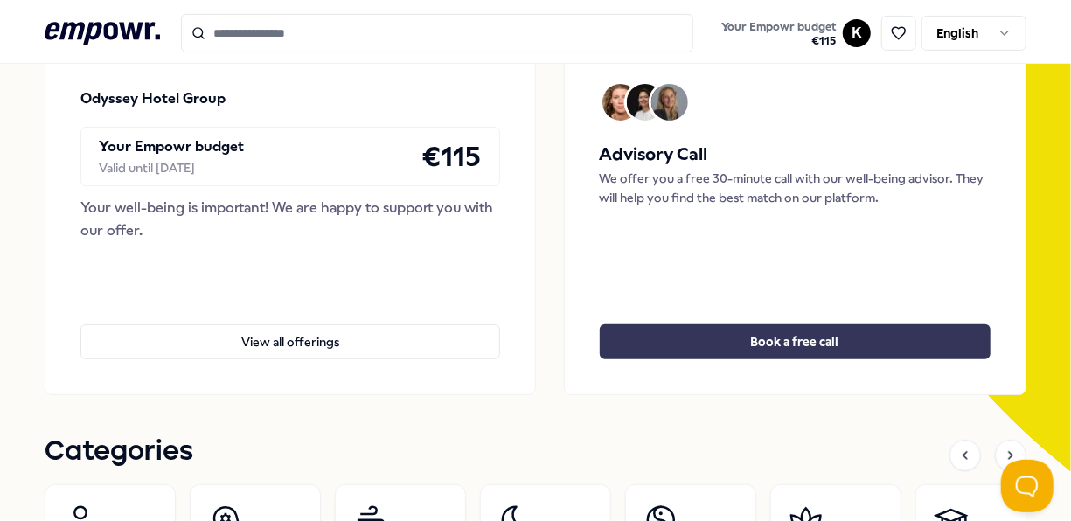
click at [855, 348] on button "Book a free call" at bounding box center [795, 341] width 391 height 35
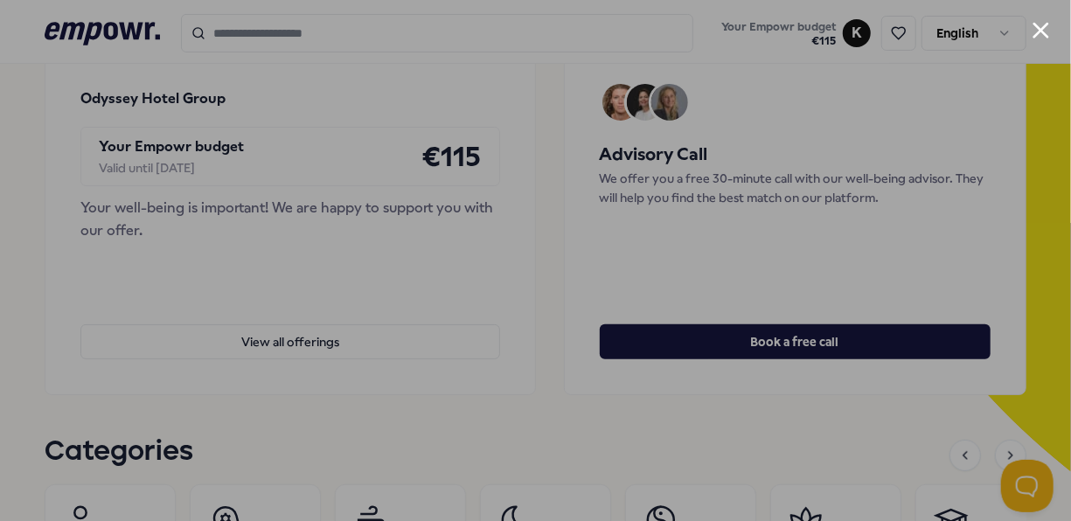
drag, startPoint x: 1070, startPoint y: 138, endPoint x: 1070, endPoint y: 96, distance: 42.0
click at [1070, 96] on html ".empowr-logo_svg__cls-1{fill:#03032f} Your Empowr budget € 115 K English All ca…" at bounding box center [535, 260] width 1071 height 521
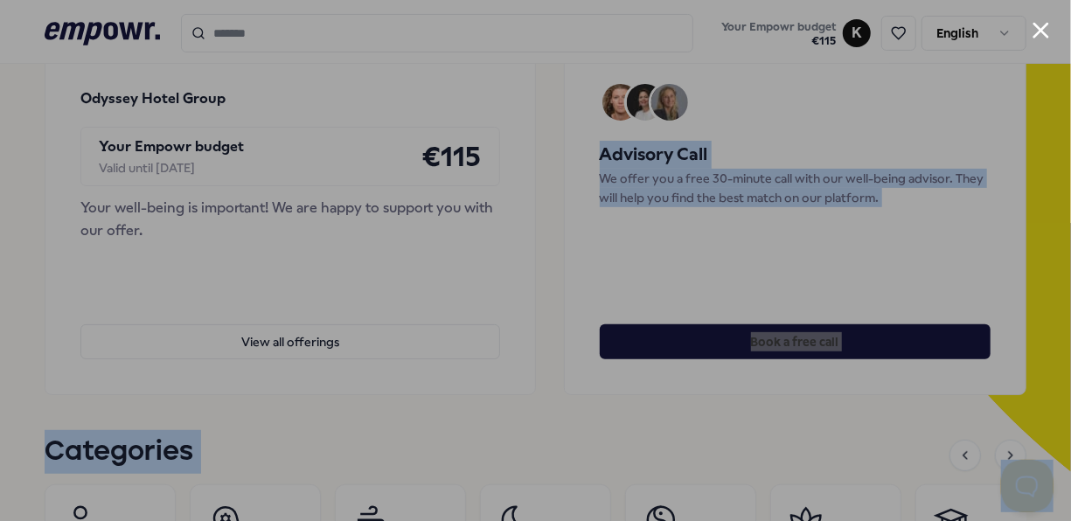
click at [1038, 28] on button "Close modal" at bounding box center [1041, 30] width 17 height 17
